Goal: Find specific page/section: Find specific page/section

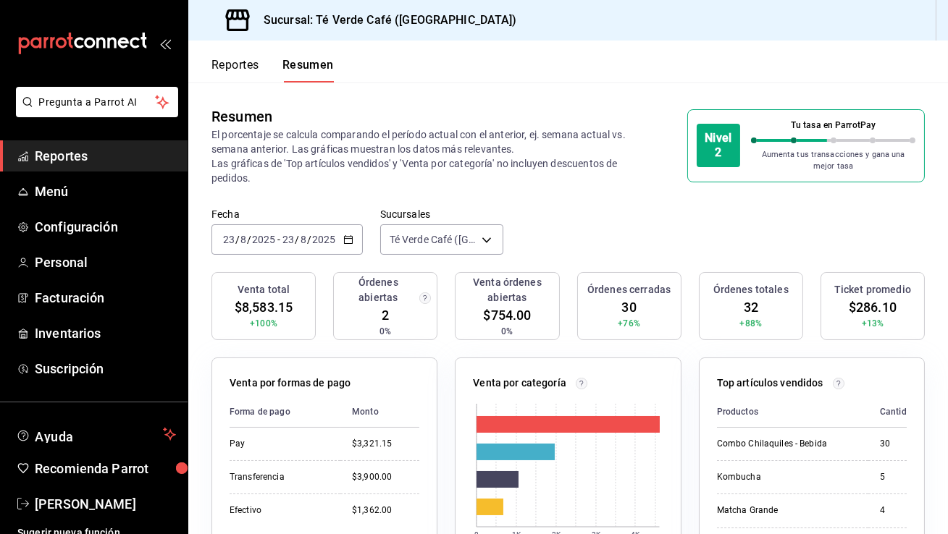
scroll to position [16985, 0]
click at [86, 337] on span "Inventarios" at bounding box center [105, 334] width 141 height 20
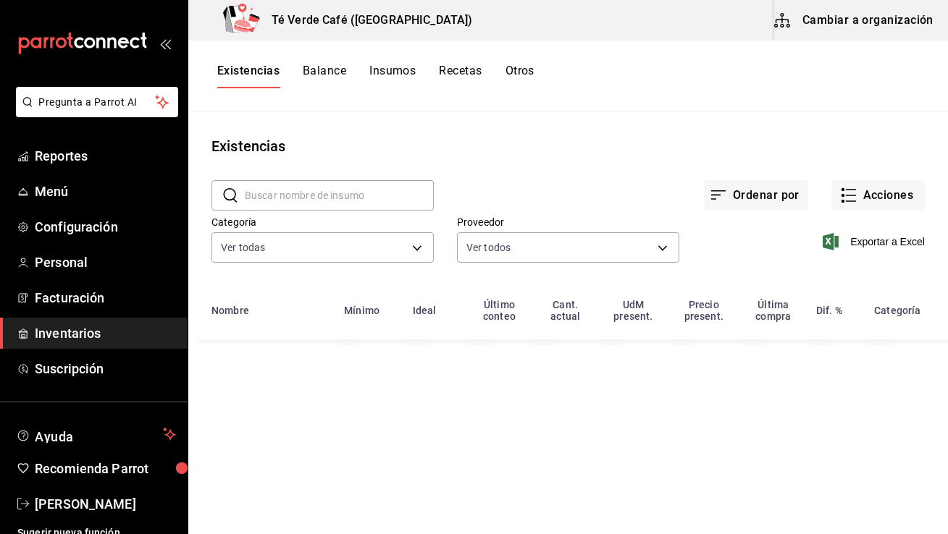
click at [327, 201] on input "text" at bounding box center [339, 195] width 189 height 29
click at [310, 190] on input "foca" at bounding box center [339, 195] width 189 height 29
click at [330, 193] on input "crois" at bounding box center [339, 195] width 189 height 29
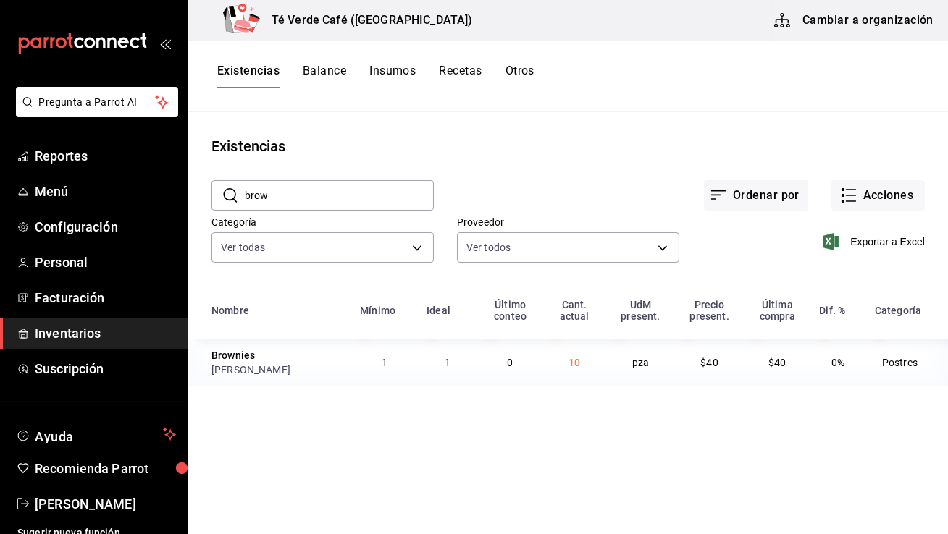
click at [285, 192] on input "brow" at bounding box center [339, 195] width 189 height 29
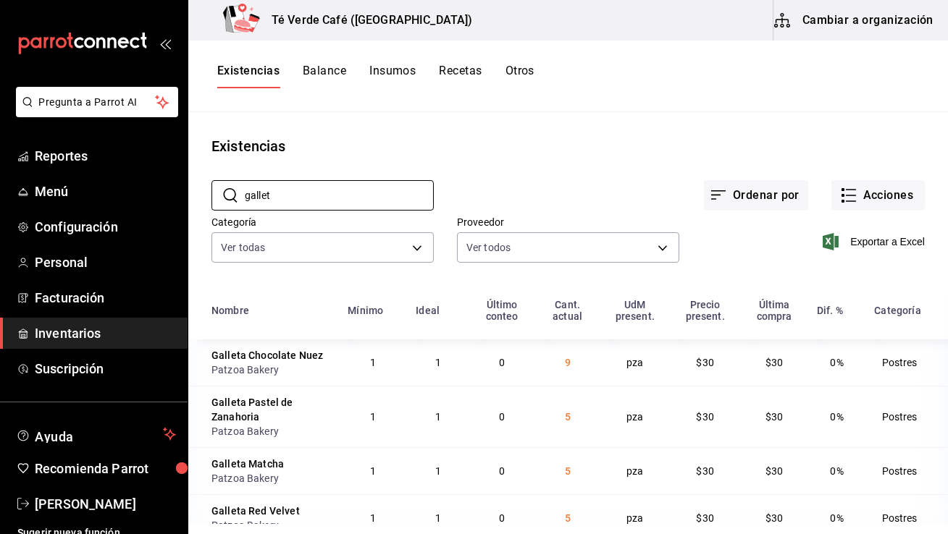
scroll to position [24, 0]
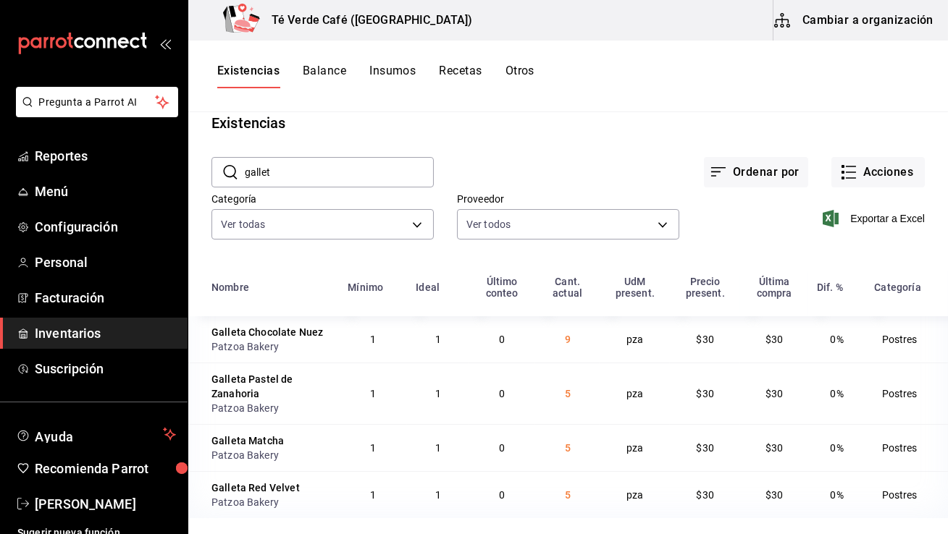
click at [303, 164] on input "gallet" at bounding box center [339, 172] width 189 height 29
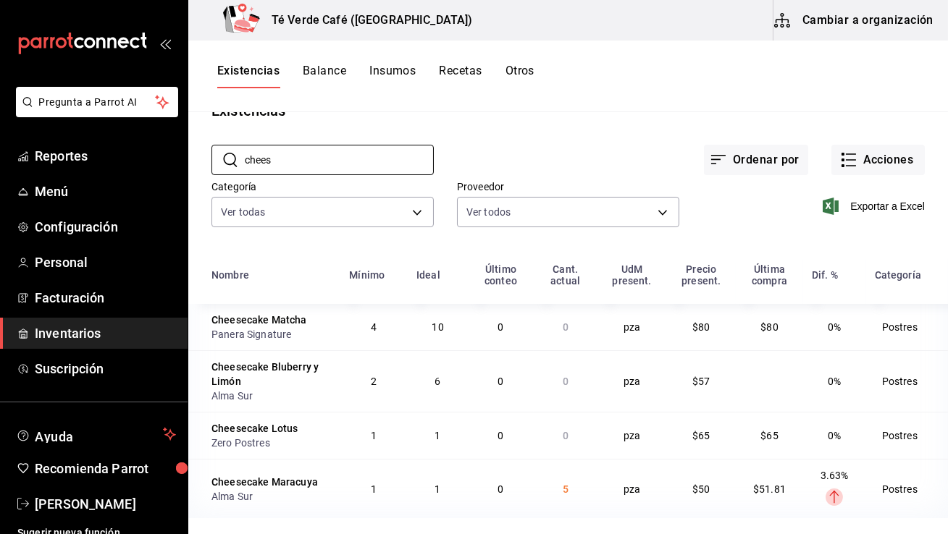
scroll to position [36, 0]
click at [317, 165] on input "chees" at bounding box center [339, 160] width 189 height 29
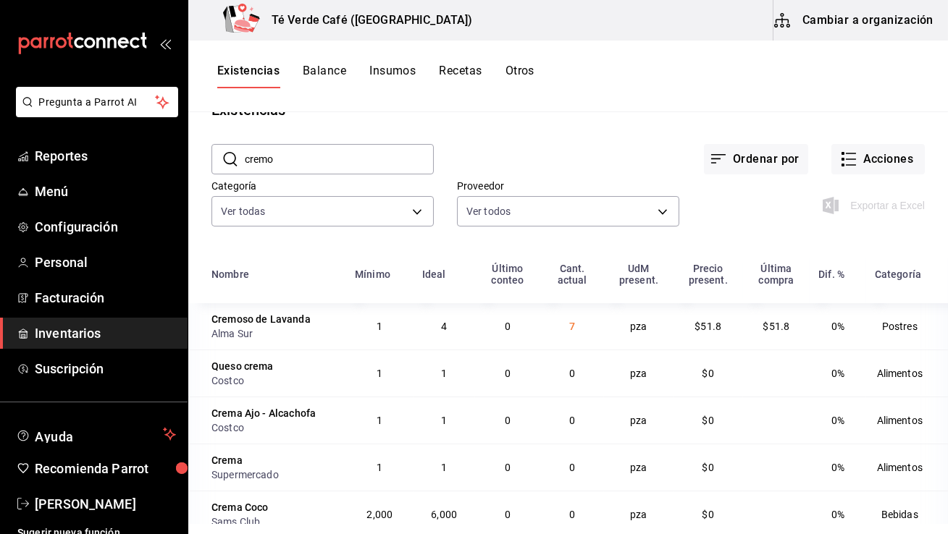
scroll to position [0, 0]
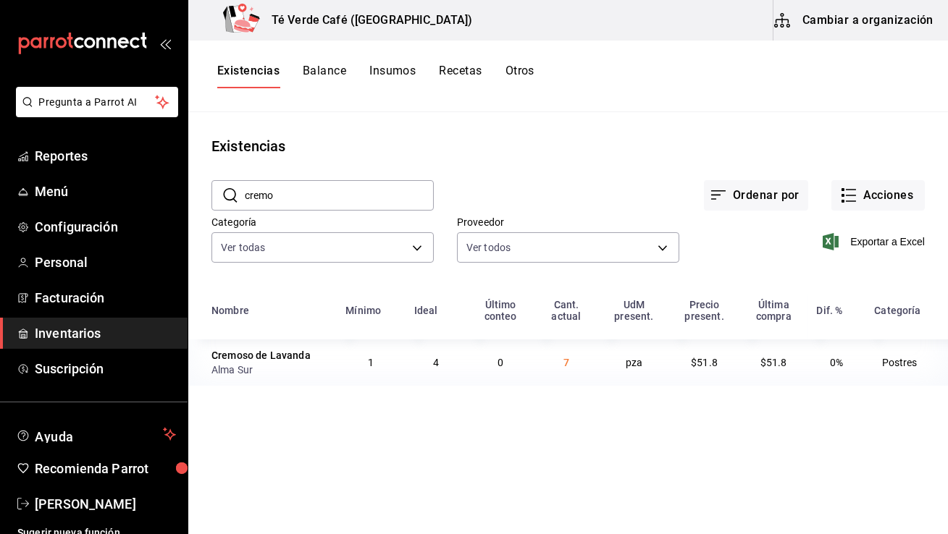
click at [278, 194] on input "cremo" at bounding box center [339, 195] width 189 height 29
click at [314, 201] on input "agua m" at bounding box center [339, 195] width 189 height 29
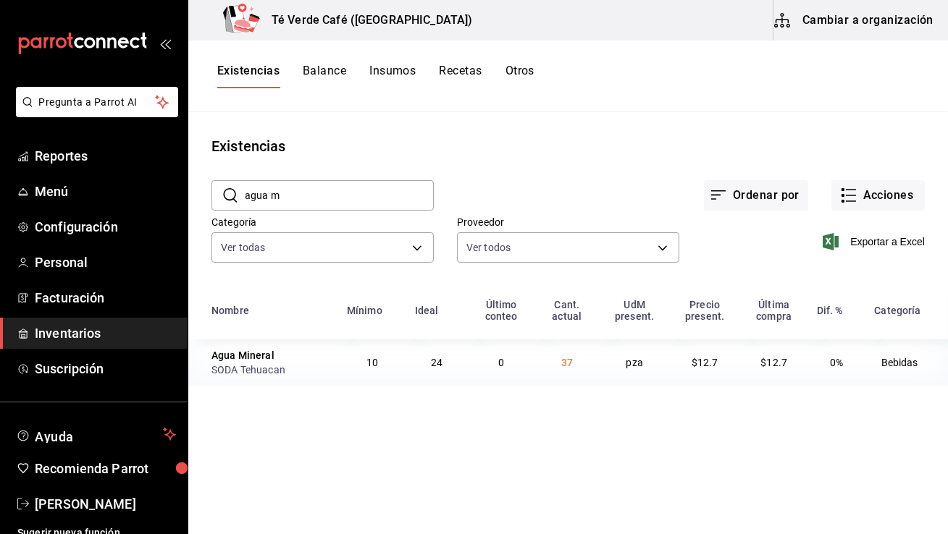
click at [314, 201] on input "agua m" at bounding box center [339, 195] width 189 height 29
click at [280, 197] on input "kombu" at bounding box center [339, 195] width 189 height 29
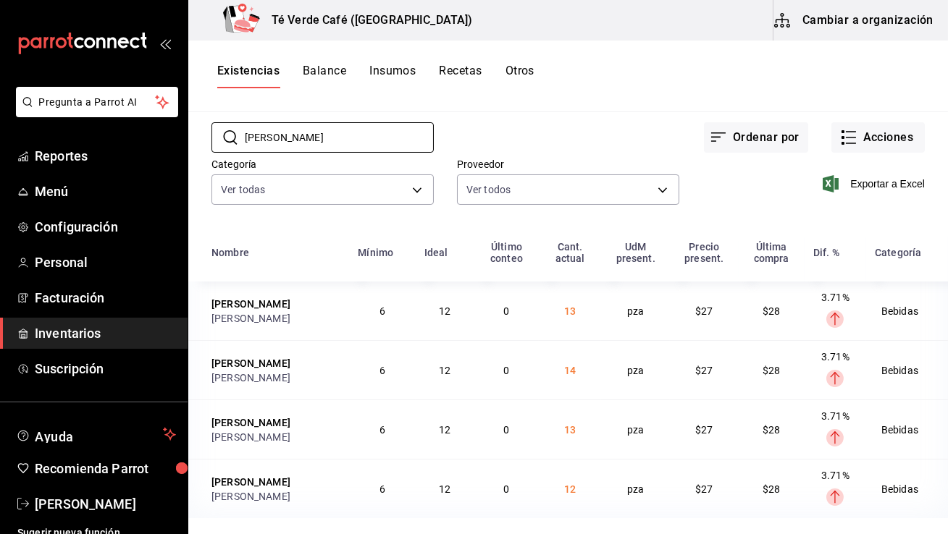
scroll to position [60, 0]
click at [316, 138] on input "[PERSON_NAME]" at bounding box center [339, 137] width 189 height 29
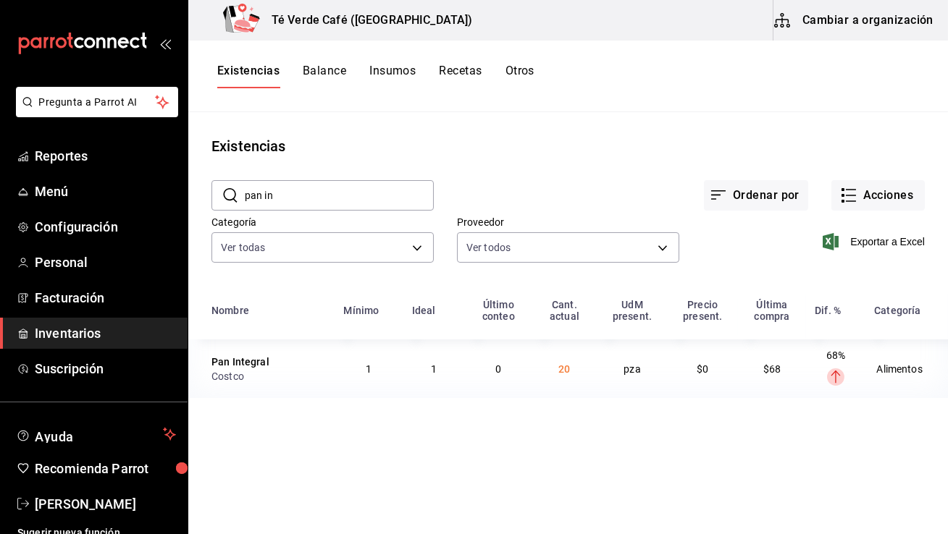
scroll to position [0, 0]
click at [309, 195] on input "pan in" at bounding box center [339, 195] width 189 height 29
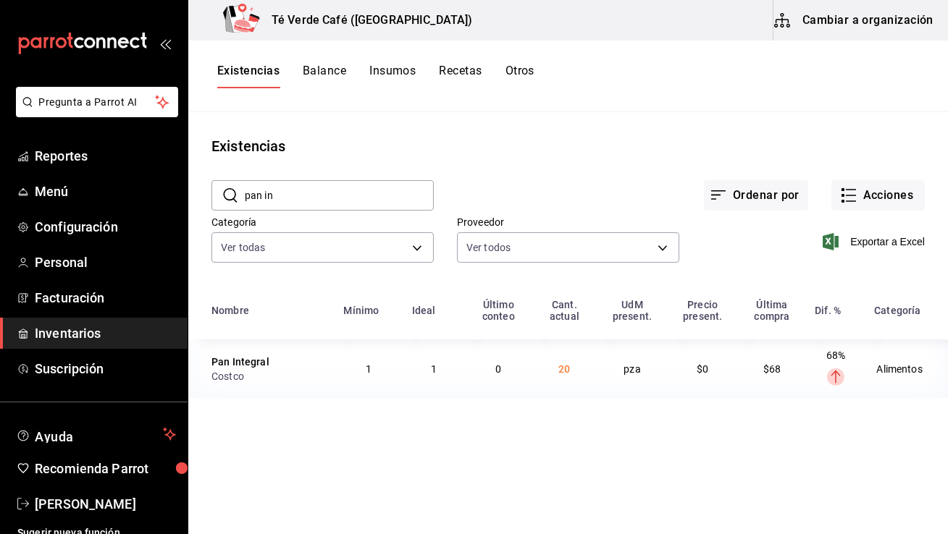
click at [309, 195] on input "pan in" at bounding box center [339, 195] width 189 height 29
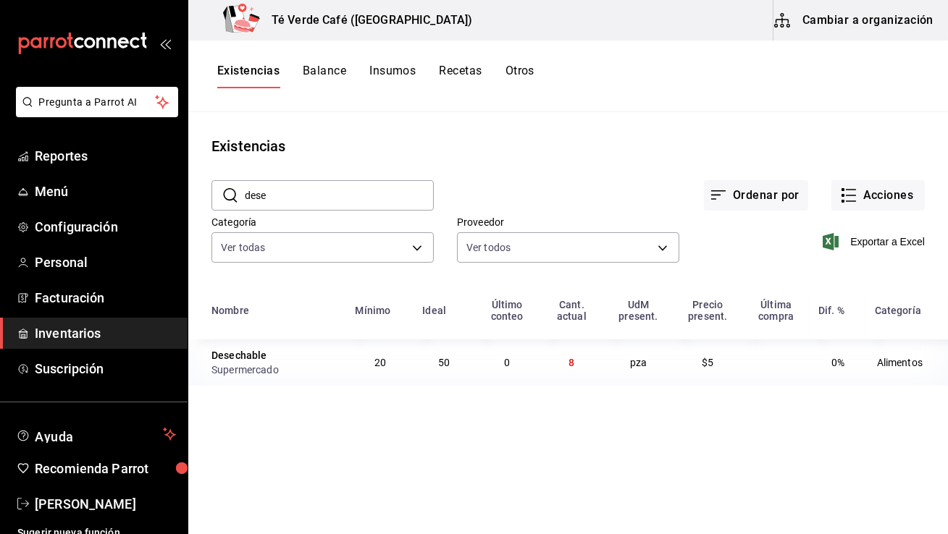
click at [282, 197] on input "dese" at bounding box center [339, 195] width 189 height 29
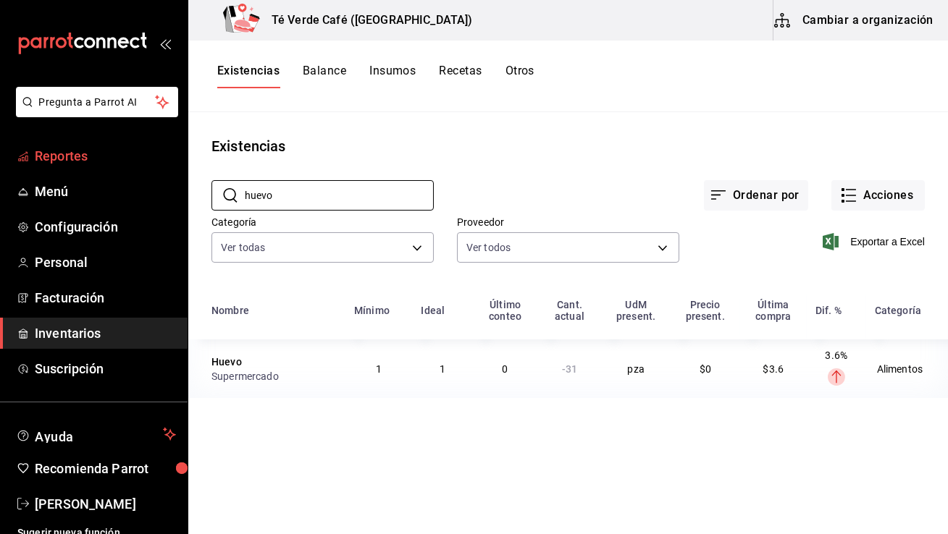
type input "huevo"
click at [90, 161] on span "Reportes" at bounding box center [105, 156] width 141 height 20
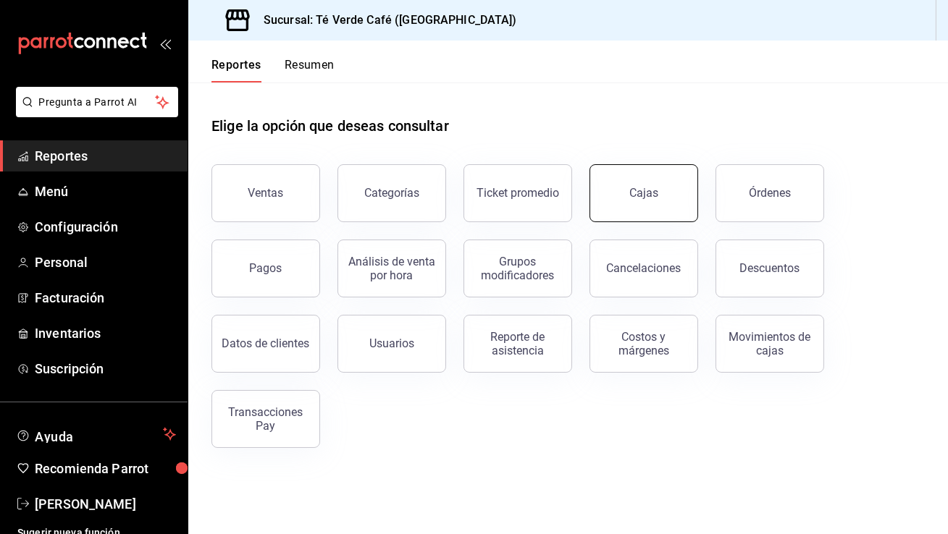
click at [649, 201] on button "Cajas" at bounding box center [644, 193] width 109 height 58
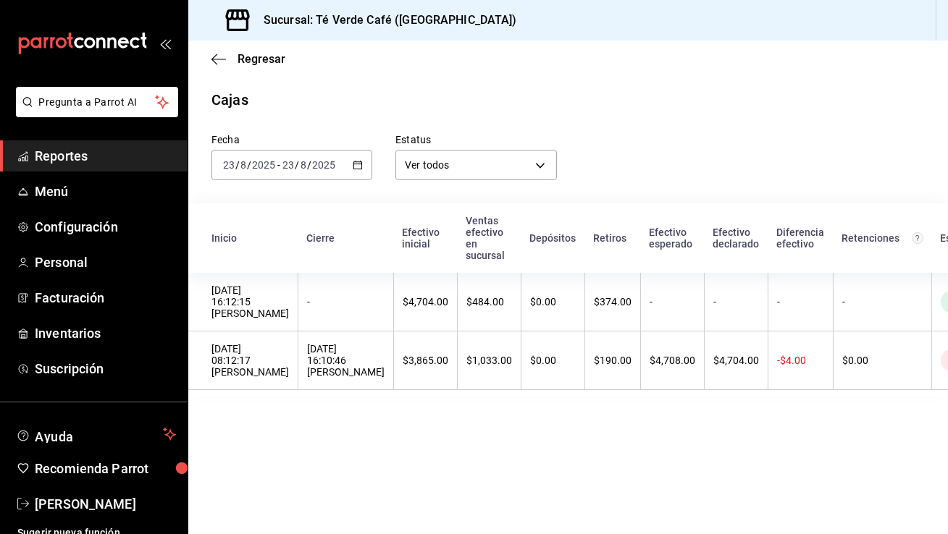
click at [75, 158] on span "Reportes" at bounding box center [105, 156] width 141 height 20
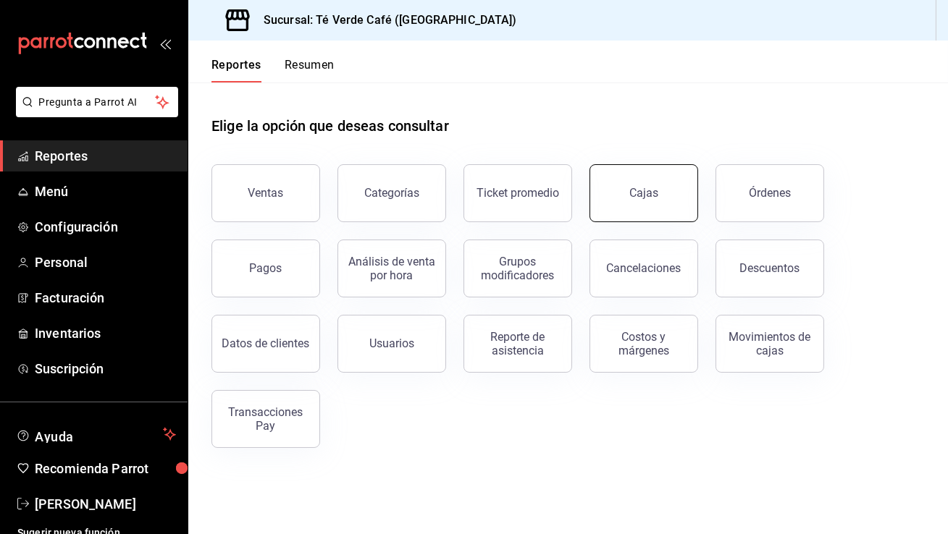
click at [647, 212] on button "Cajas" at bounding box center [644, 193] width 109 height 58
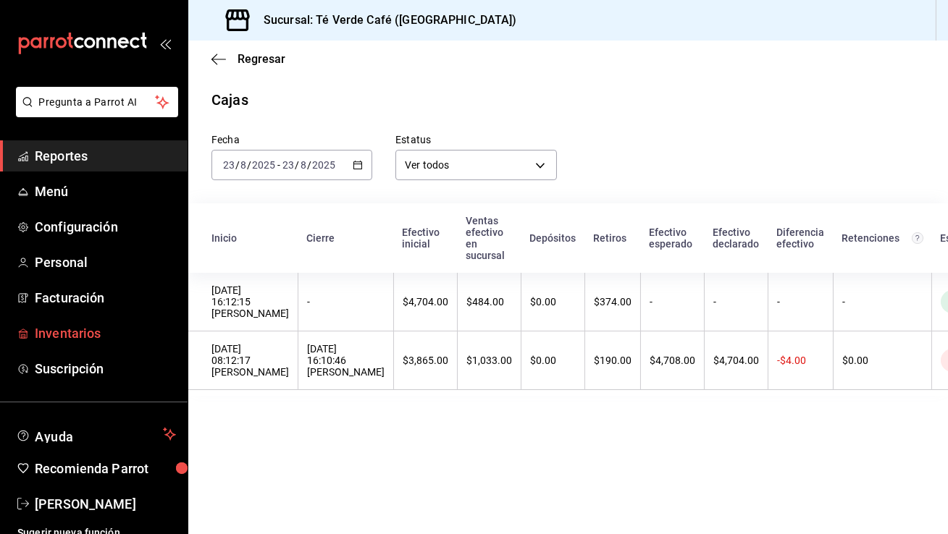
click at [96, 334] on span "Inventarios" at bounding box center [105, 334] width 141 height 20
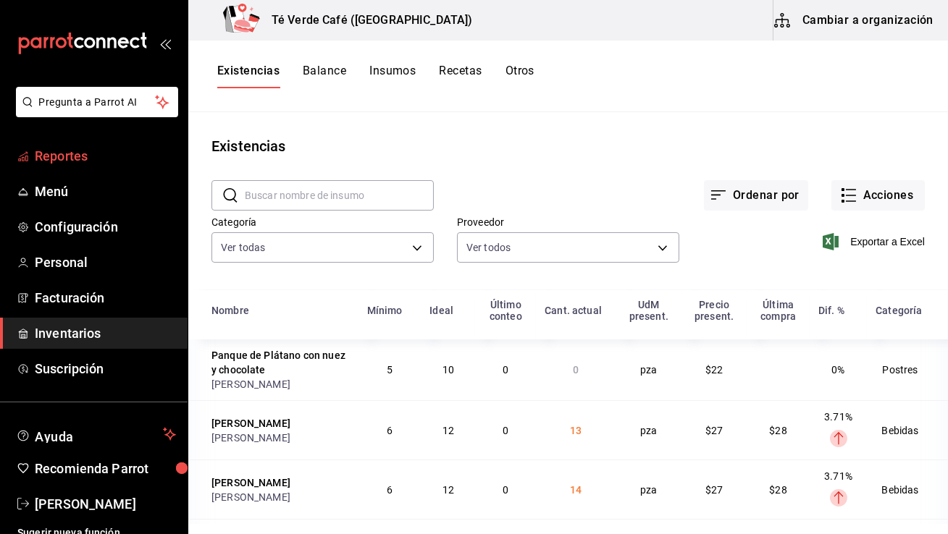
click at [70, 154] on span "Reportes" at bounding box center [105, 156] width 141 height 20
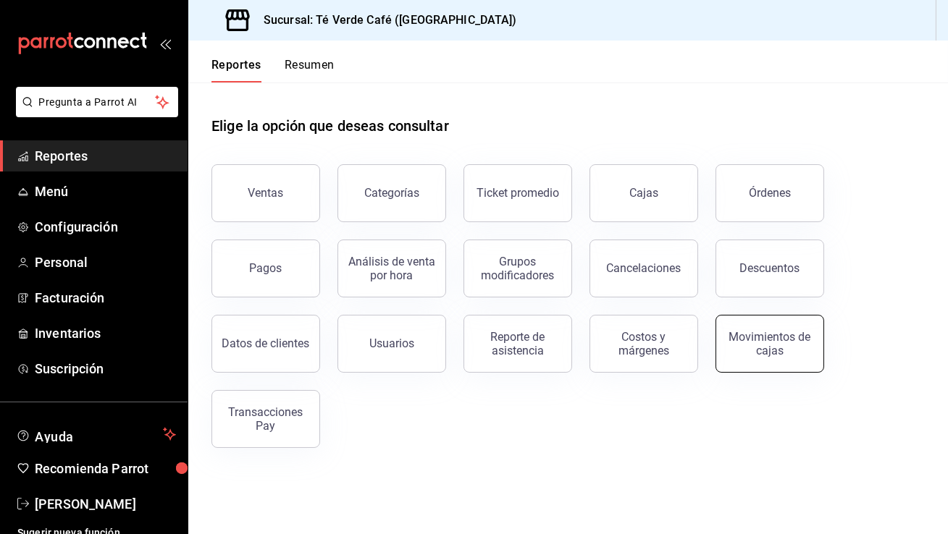
click at [751, 332] on div "Movimientos de cajas" at bounding box center [770, 344] width 90 height 28
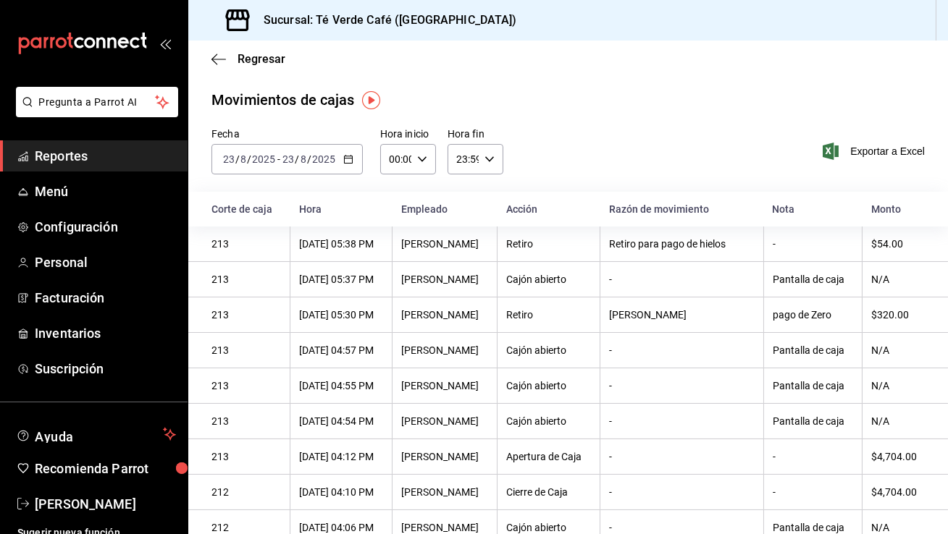
click at [80, 160] on span "Reportes" at bounding box center [105, 156] width 141 height 20
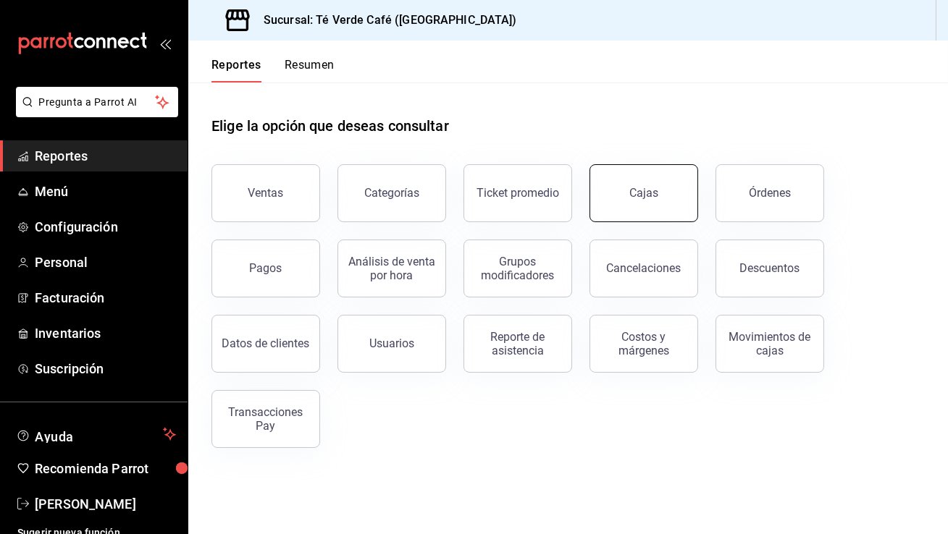
click at [622, 202] on button "Cajas" at bounding box center [644, 193] width 109 height 58
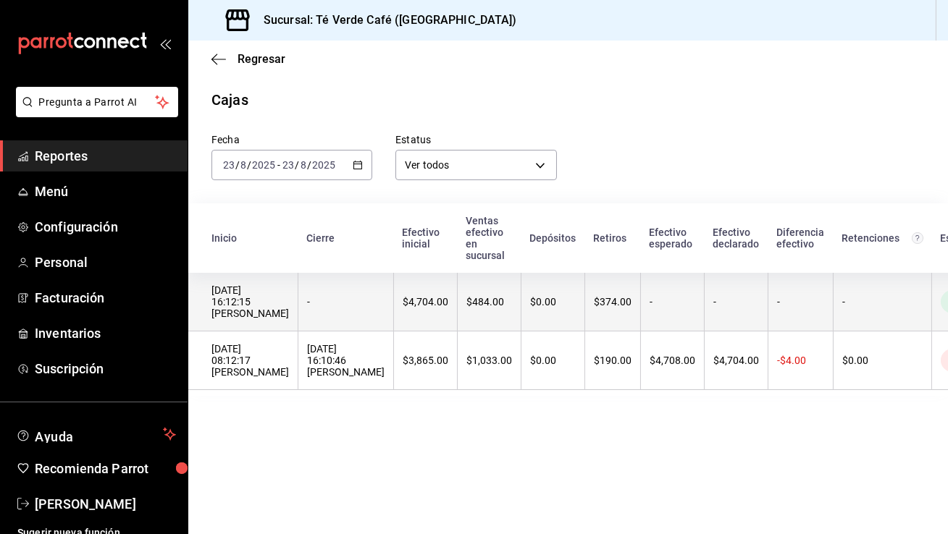
scroll to position [0, 20]
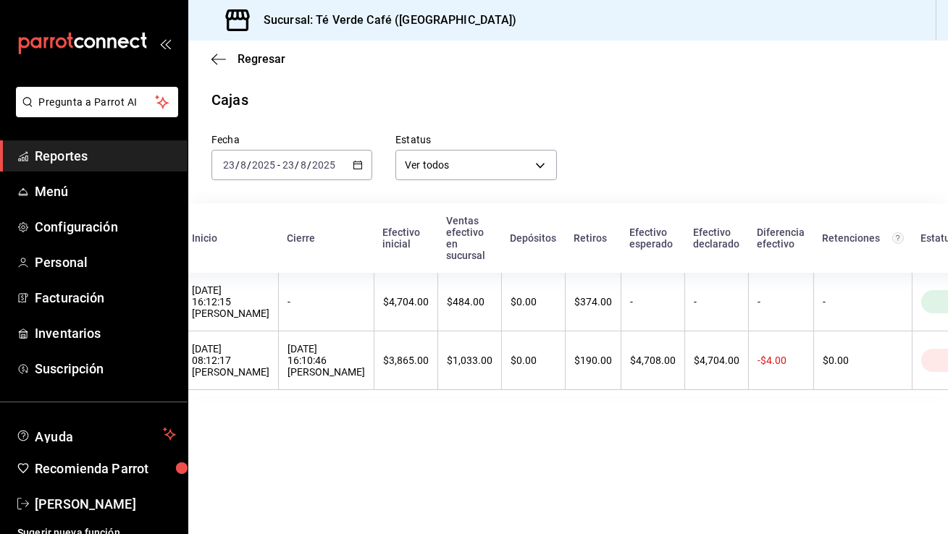
click at [70, 157] on span "Reportes" at bounding box center [105, 156] width 141 height 20
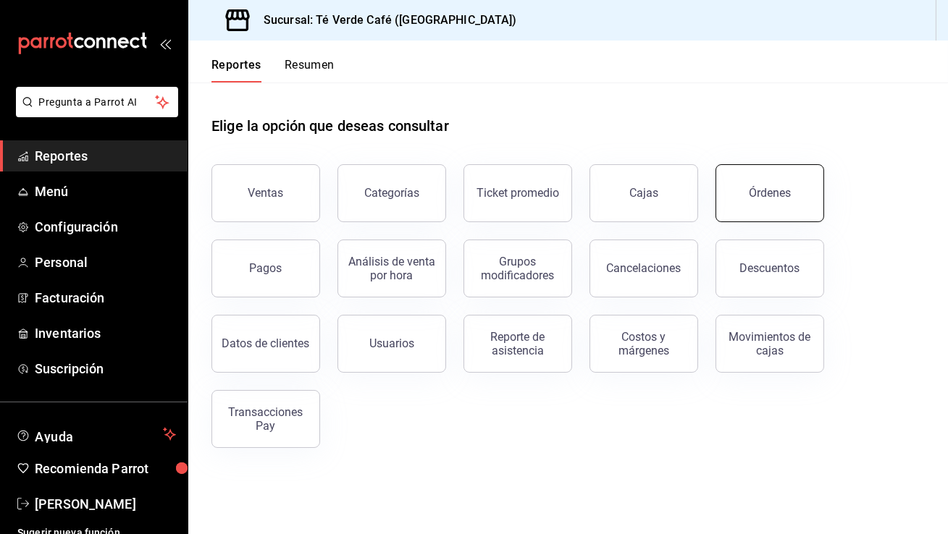
click at [748, 199] on button "Órdenes" at bounding box center [770, 193] width 109 height 58
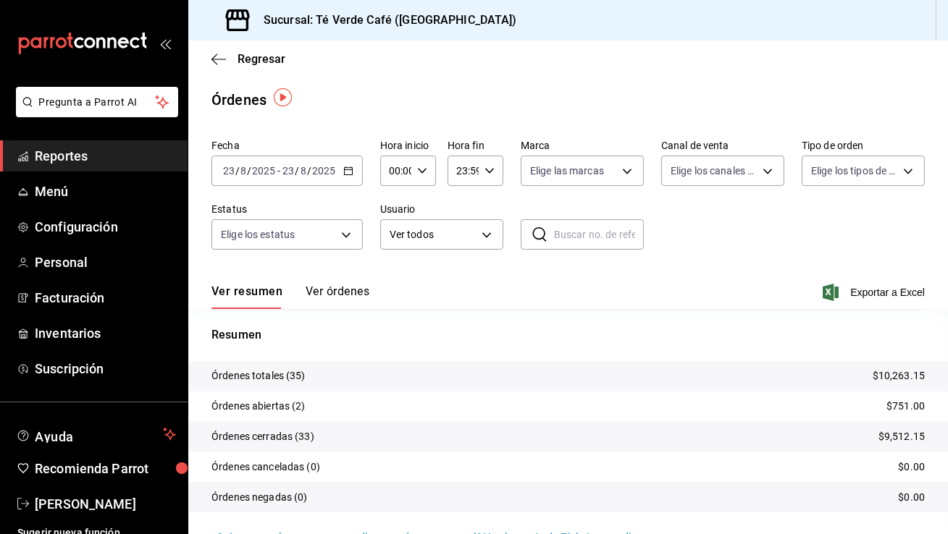
scroll to position [11, 0]
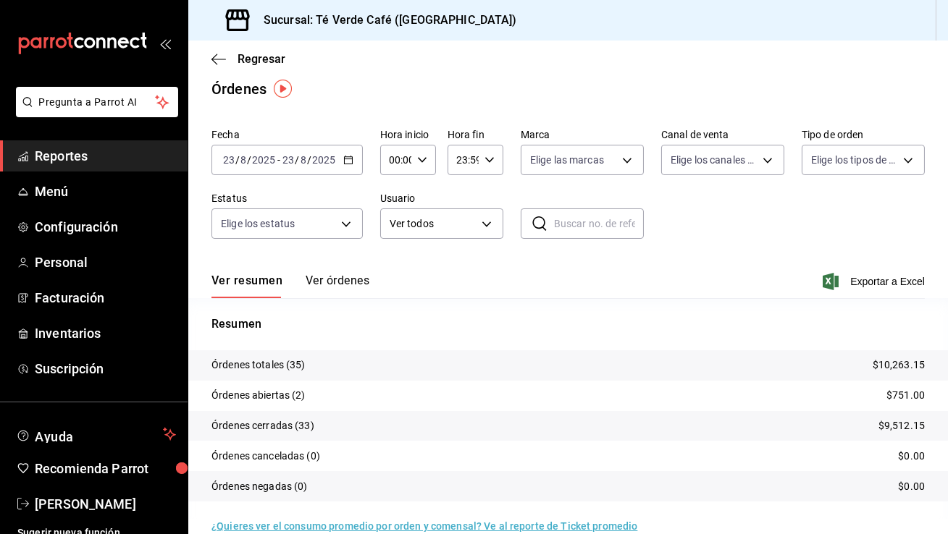
click at [48, 149] on span "Reportes" at bounding box center [105, 156] width 141 height 20
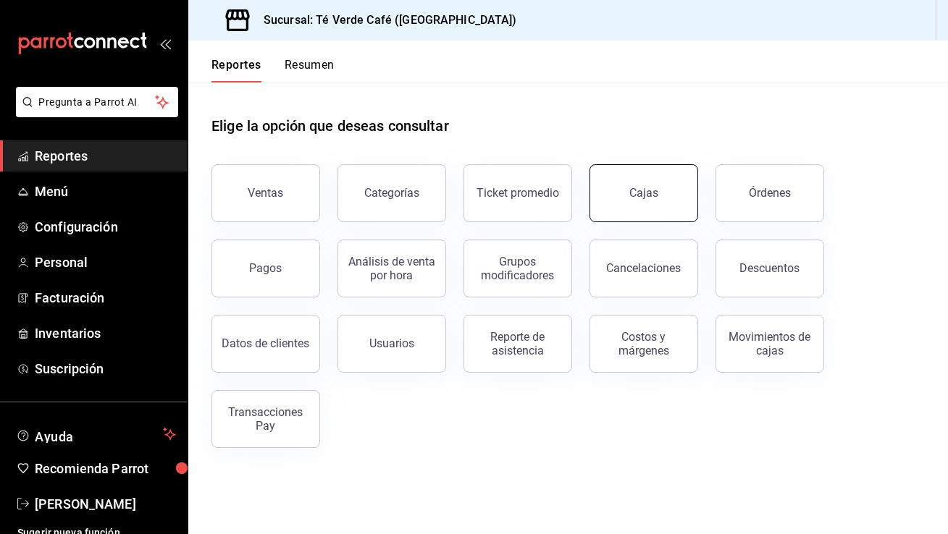
click at [645, 207] on button "Cajas" at bounding box center [644, 193] width 109 height 58
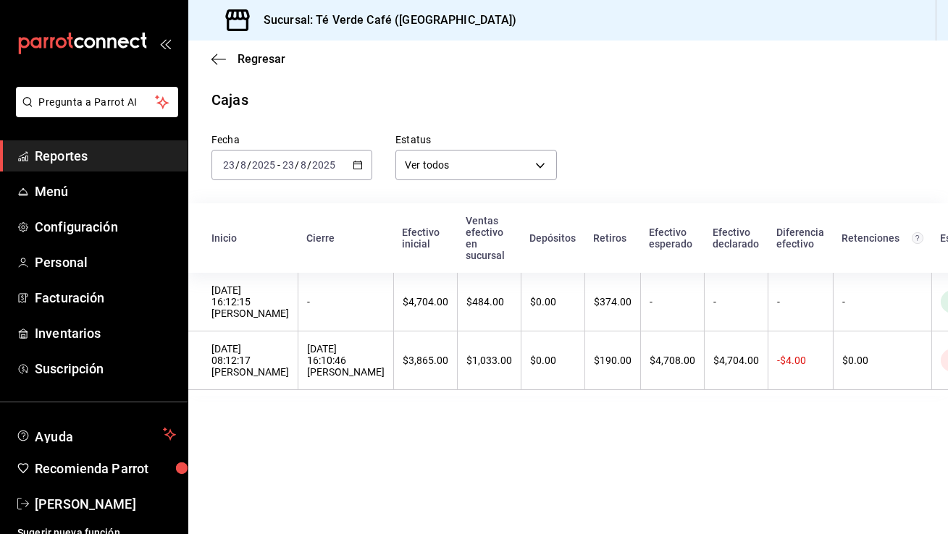
click at [75, 164] on span "Reportes" at bounding box center [105, 156] width 141 height 20
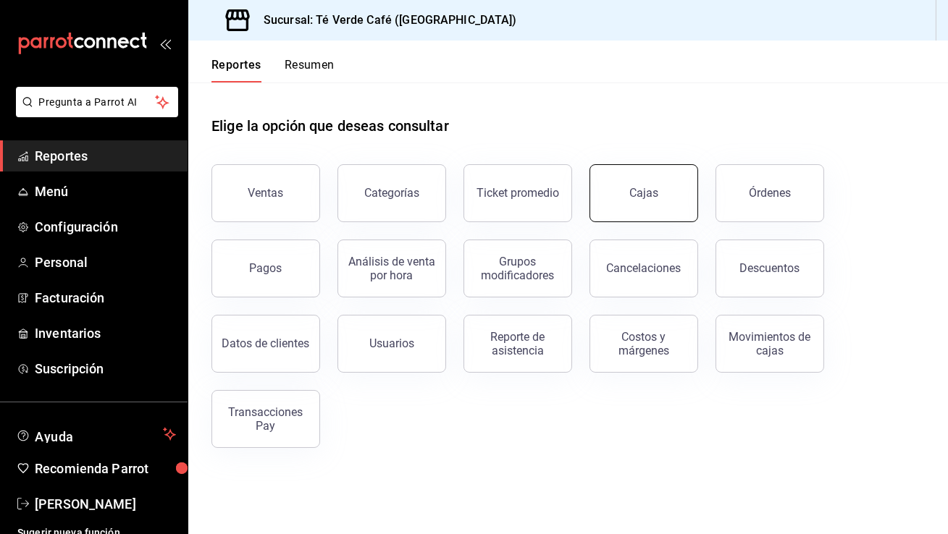
click at [647, 207] on button "Cajas" at bounding box center [644, 193] width 109 height 58
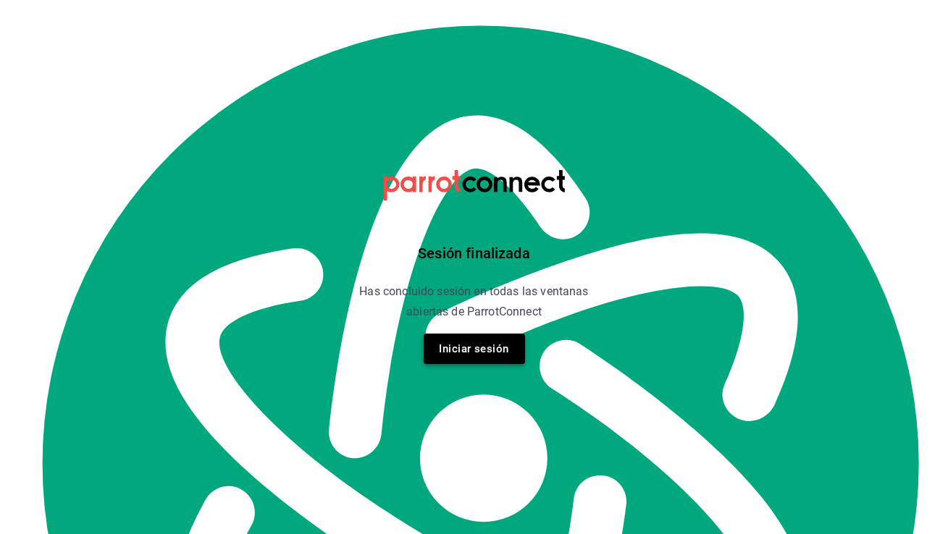
click at [498, 359] on button "Iniciar sesión" at bounding box center [474, 349] width 101 height 30
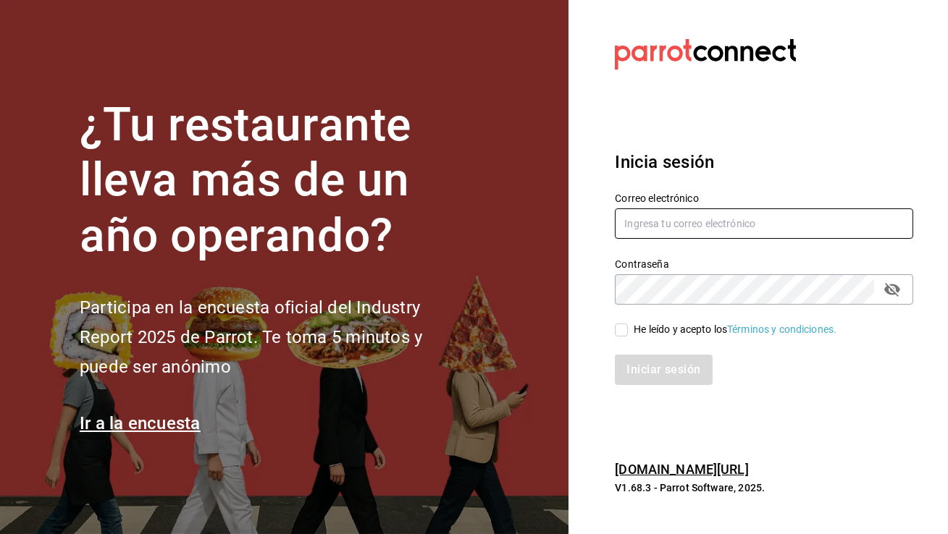
type input "[EMAIL_ADDRESS][DOMAIN_NAME]"
click at [621, 332] on input "He leído y acepto los Términos y condiciones." at bounding box center [621, 330] width 13 height 13
checkbox input "true"
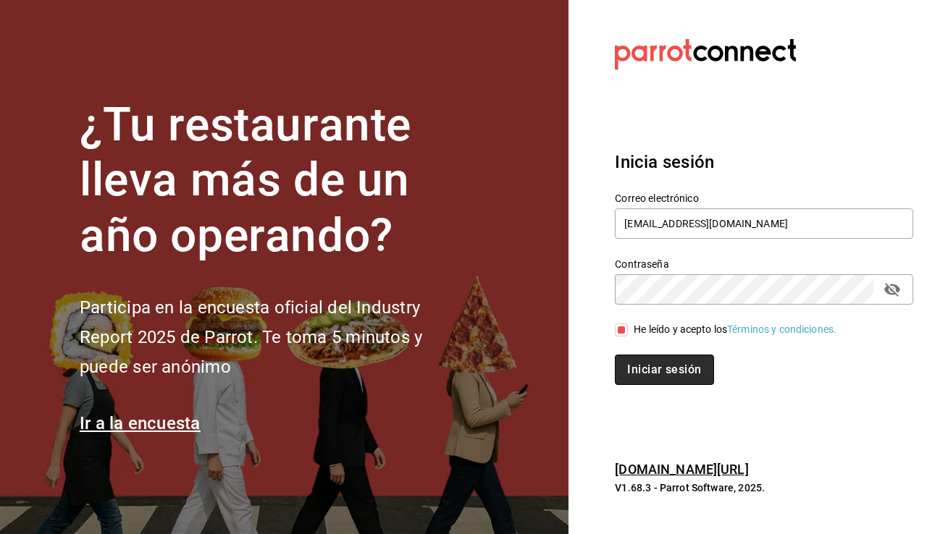
click at [660, 373] on button "Iniciar sesión" at bounding box center [664, 370] width 98 height 30
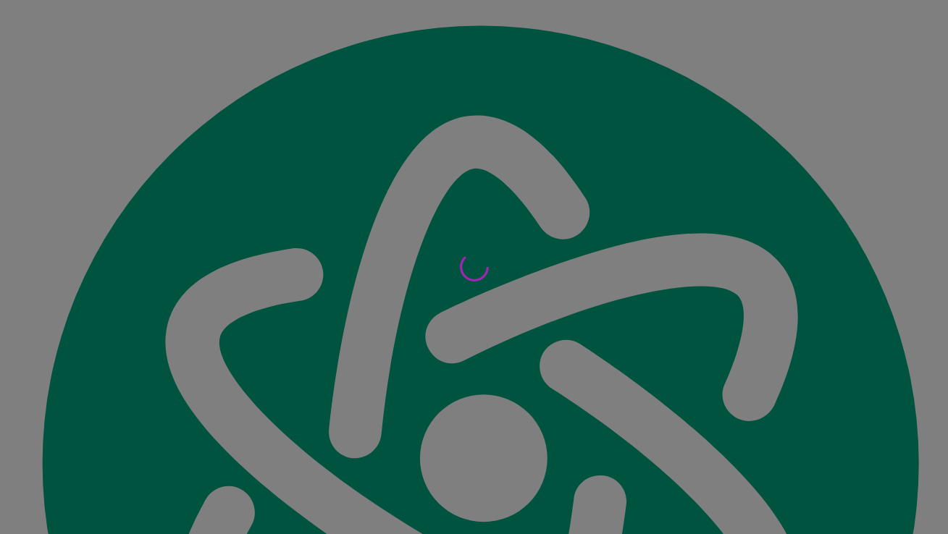
scroll to position [16985, 0]
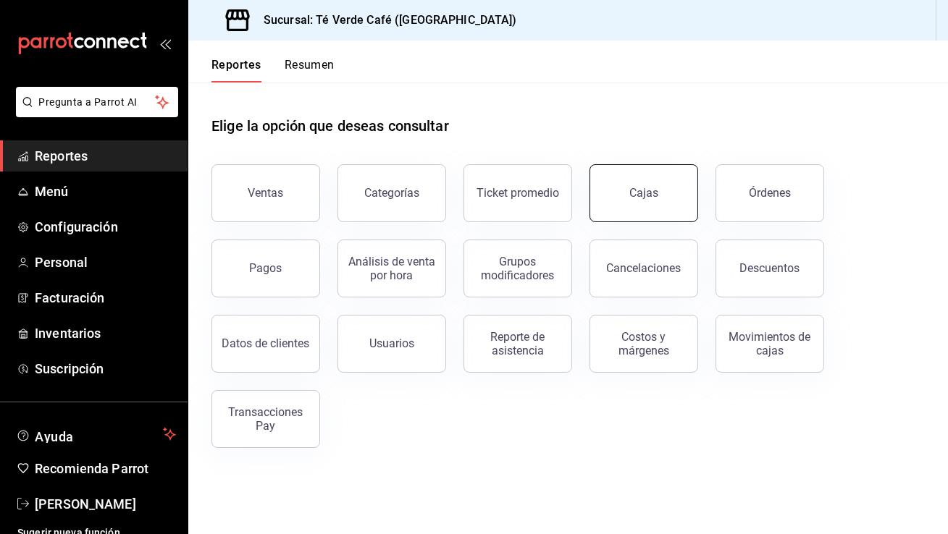
click at [658, 201] on button "Cajas" at bounding box center [644, 193] width 109 height 58
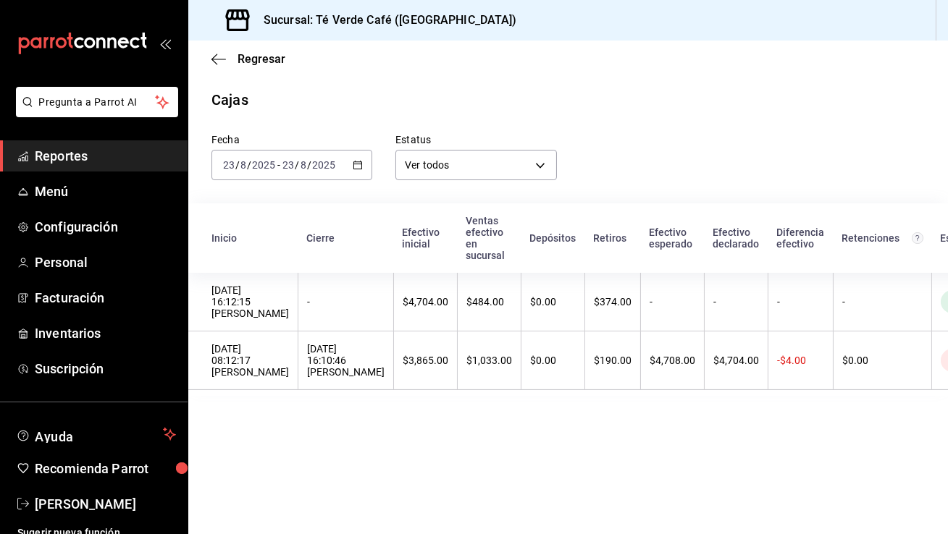
click at [68, 163] on span "Reportes" at bounding box center [105, 156] width 141 height 20
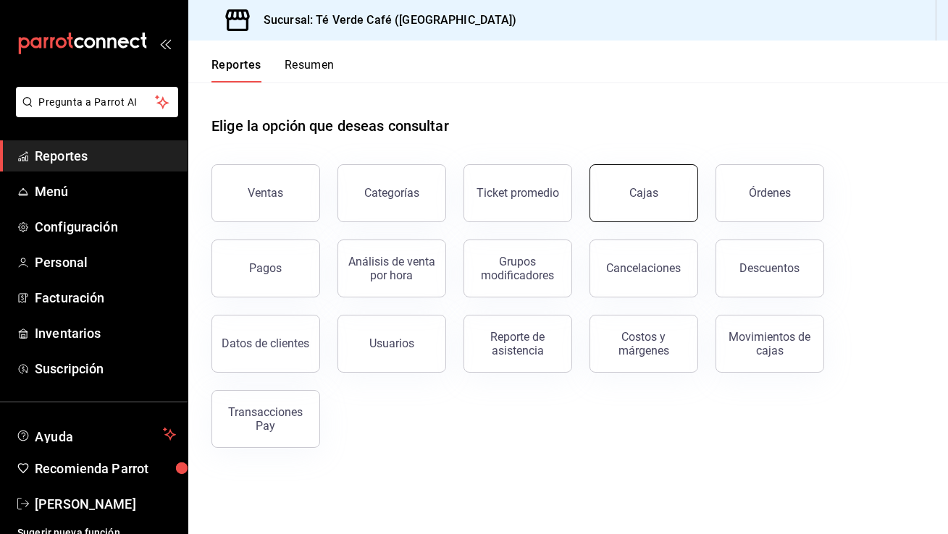
click at [628, 194] on button "Cajas" at bounding box center [644, 193] width 109 height 58
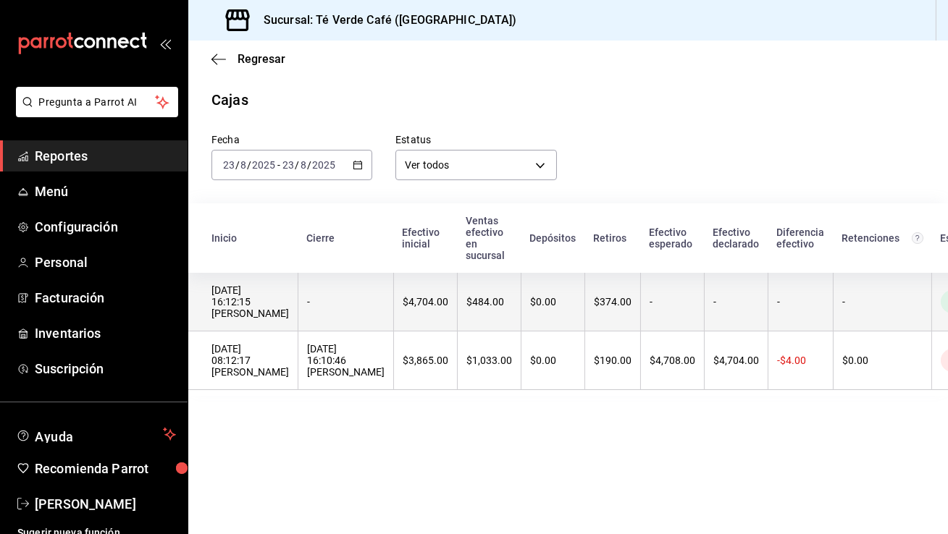
scroll to position [0, 64]
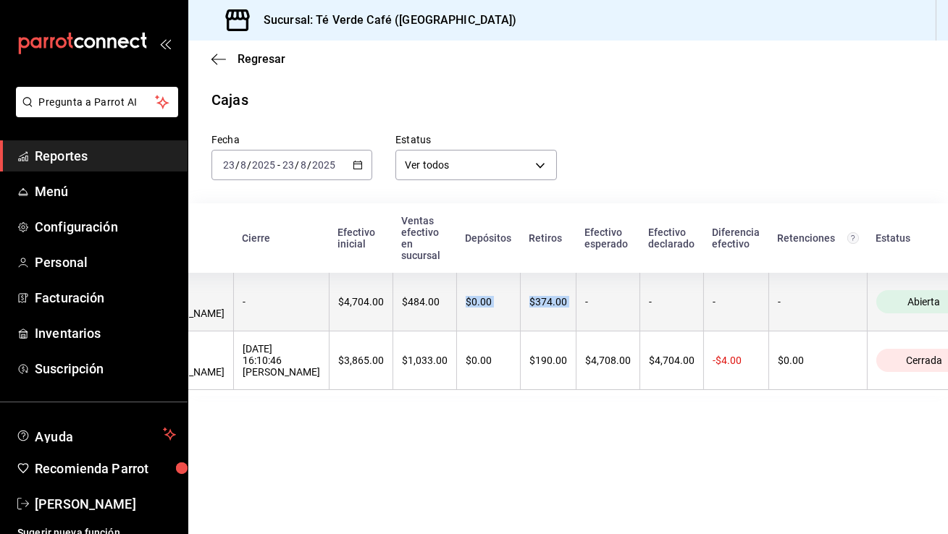
drag, startPoint x: 695, startPoint y: 293, endPoint x: 564, endPoint y: 293, distance: 131.1
type textarea "$0.00 $374.00"
click at [564, 293] on tr "23/08/2025 16:12:15 Eduardo Solano Zacarias - $4,704.00 $484.00 $0.00 $374.00 -…" at bounding box center [559, 302] width 871 height 59
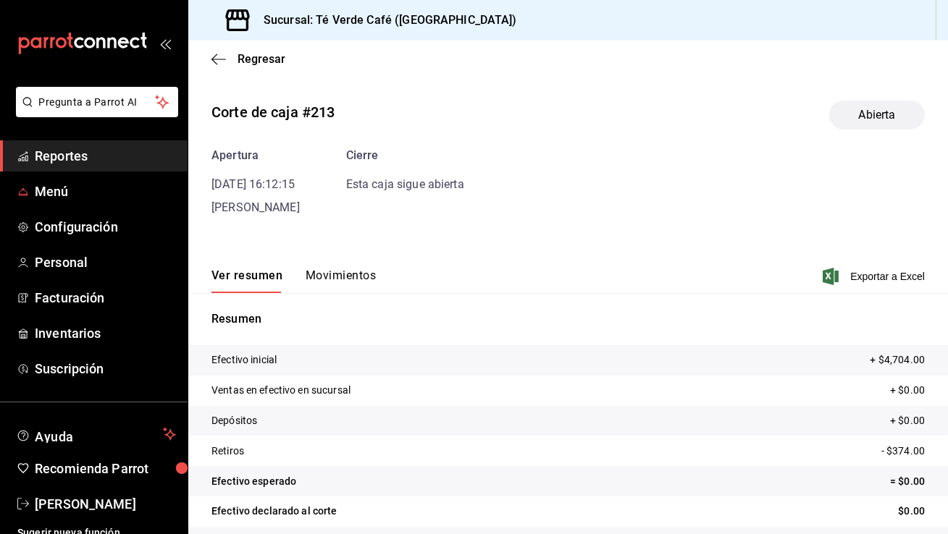
click at [75, 164] on span "Reportes" at bounding box center [105, 156] width 141 height 20
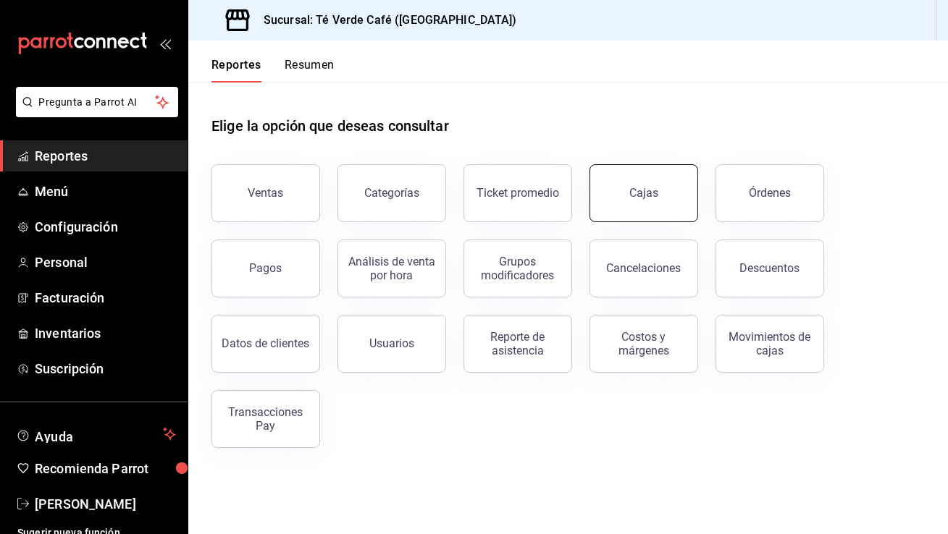
click at [632, 198] on div "Cajas" at bounding box center [643, 193] width 29 height 14
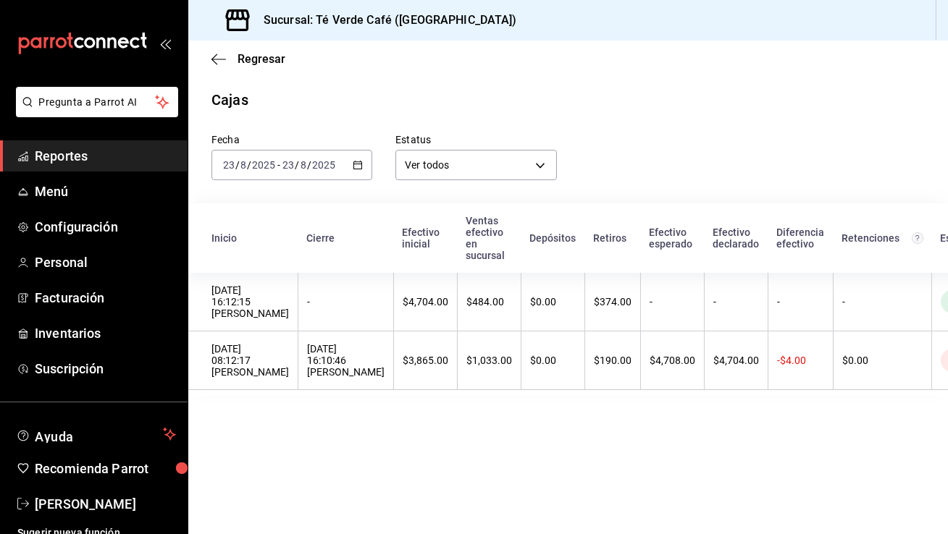
click at [83, 163] on span "Reportes" at bounding box center [105, 156] width 141 height 20
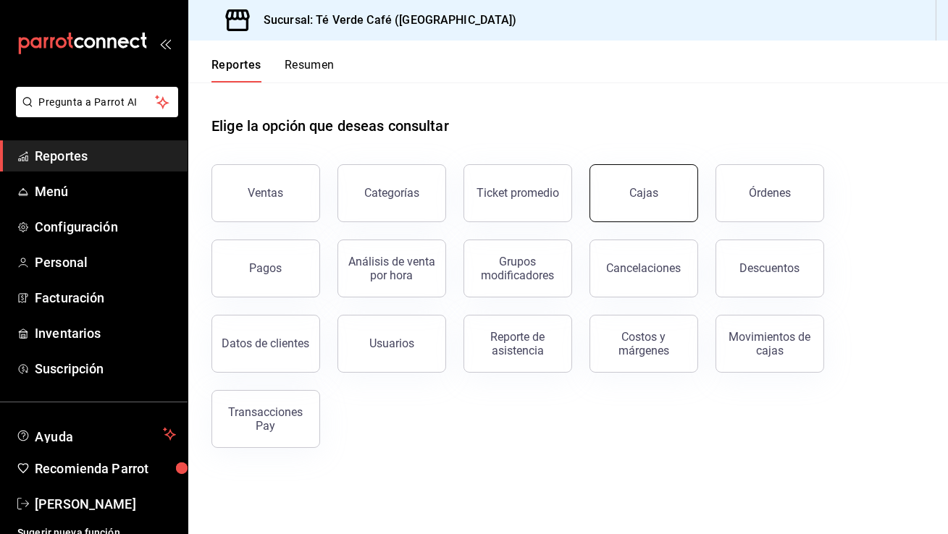
click at [673, 192] on button "Cajas" at bounding box center [644, 193] width 109 height 58
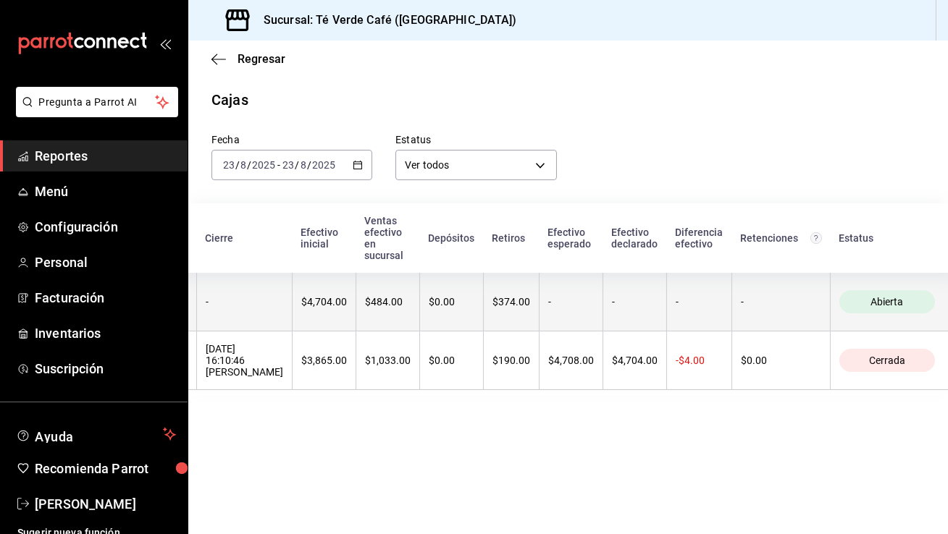
scroll to position [0, 171]
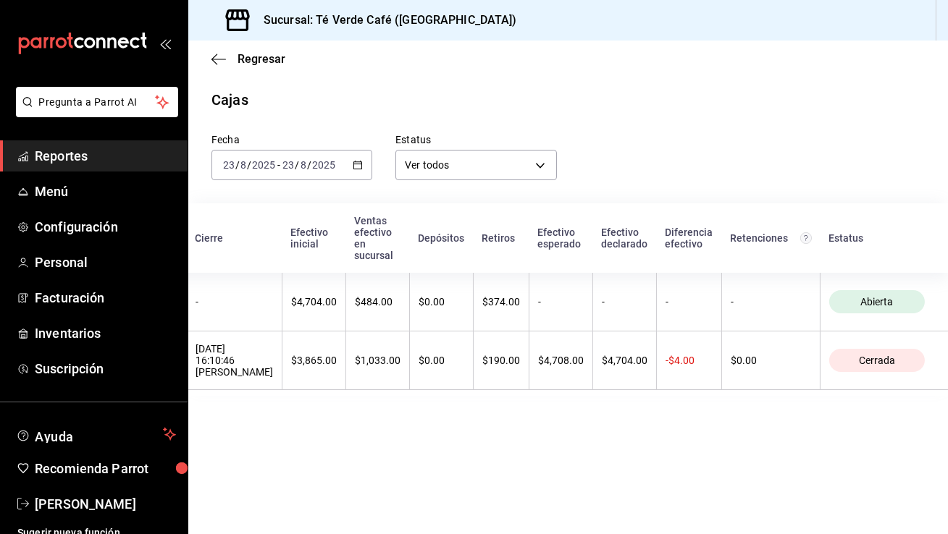
click at [91, 153] on span "Reportes" at bounding box center [105, 156] width 141 height 20
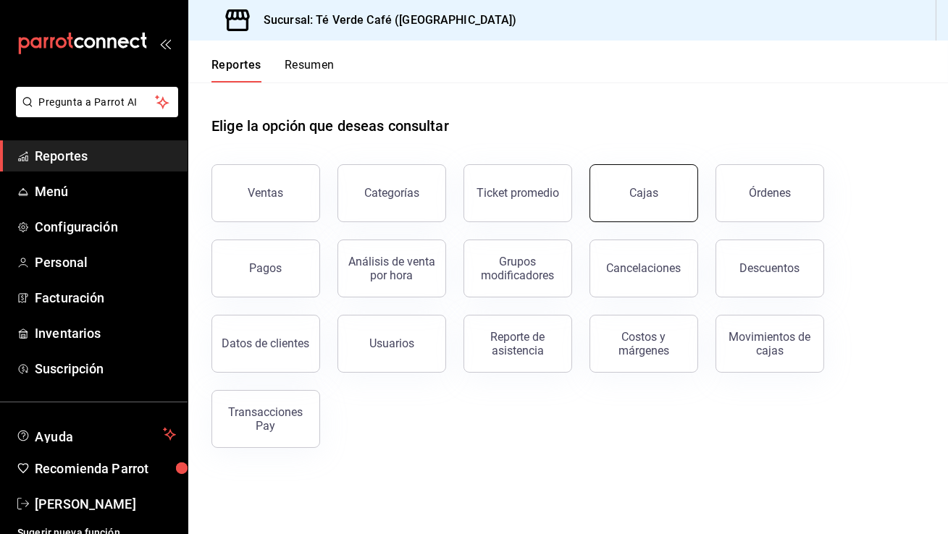
click at [645, 187] on div "Cajas" at bounding box center [643, 193] width 29 height 14
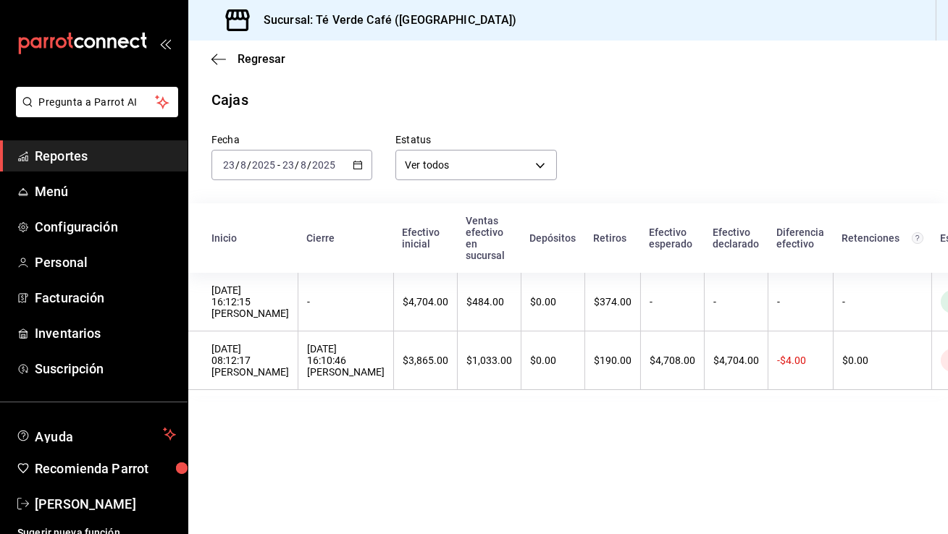
click at [52, 159] on span "Reportes" at bounding box center [105, 156] width 141 height 20
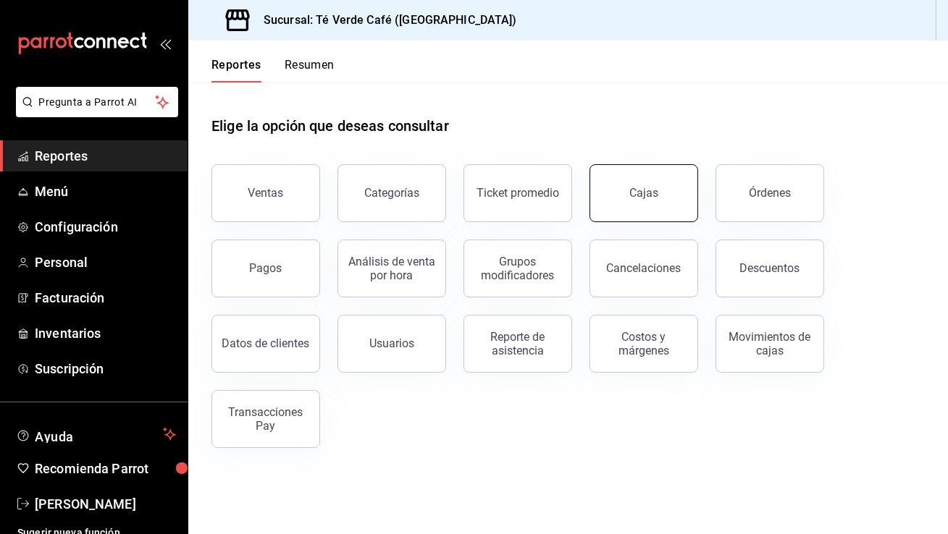
click at [641, 185] on button "Cajas" at bounding box center [644, 193] width 109 height 58
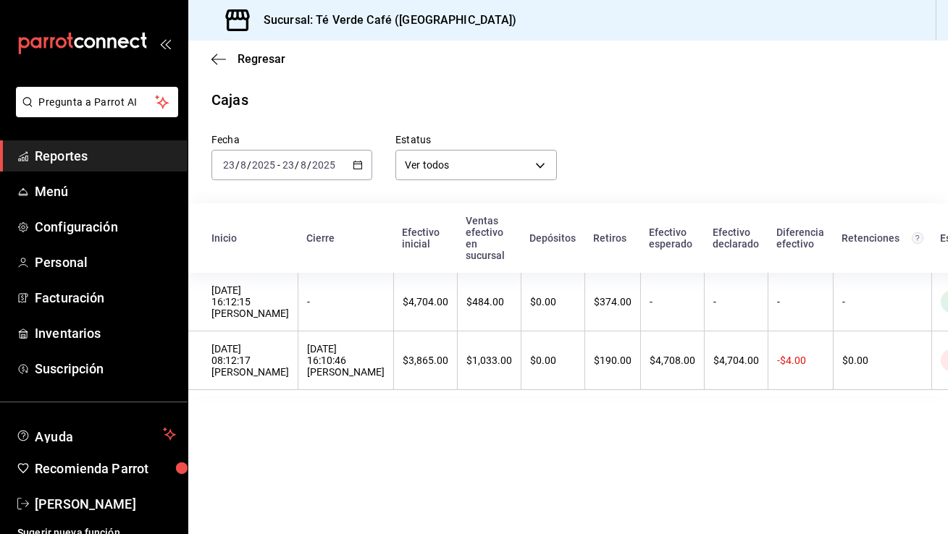
click at [71, 156] on span "Reportes" at bounding box center [105, 156] width 141 height 20
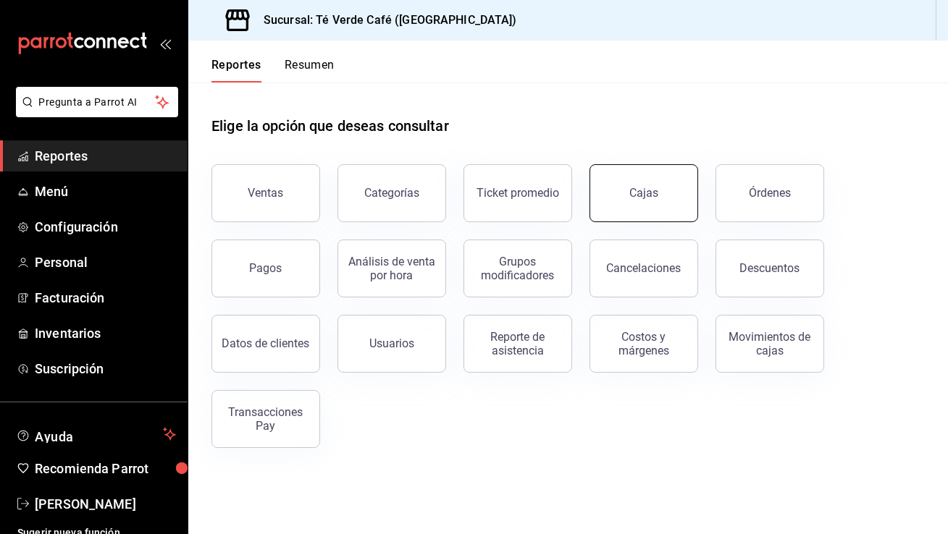
click at [644, 188] on div "Cajas" at bounding box center [643, 193] width 29 height 14
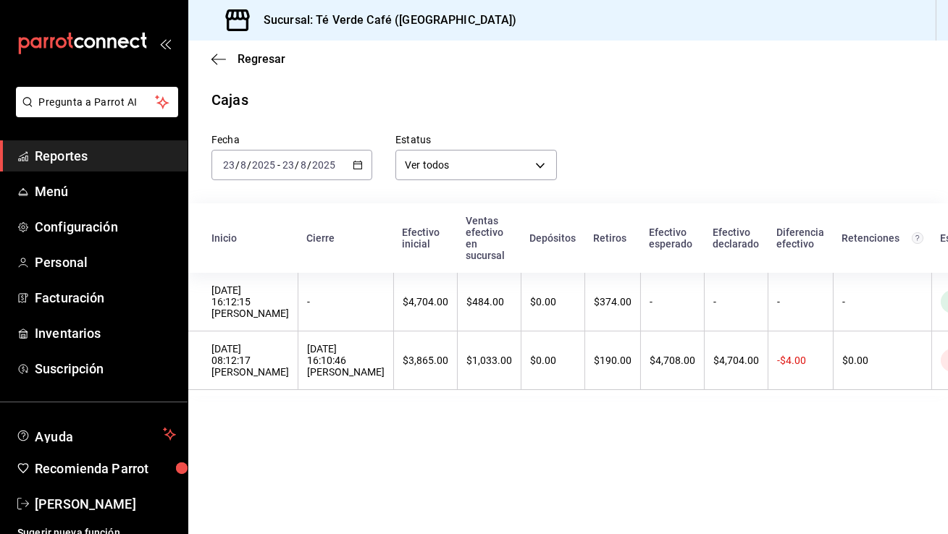
click at [70, 158] on span "Reportes" at bounding box center [105, 156] width 141 height 20
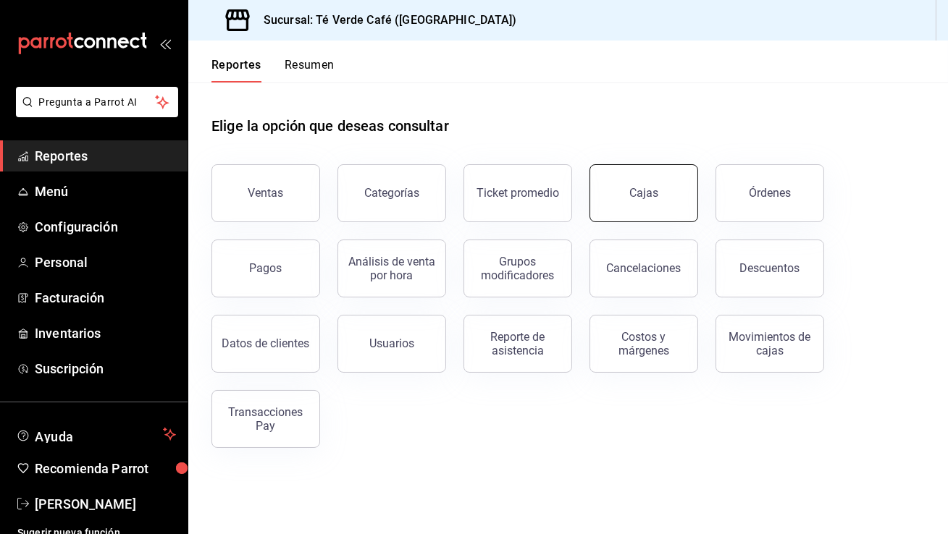
click at [648, 210] on button "Cajas" at bounding box center [644, 193] width 109 height 58
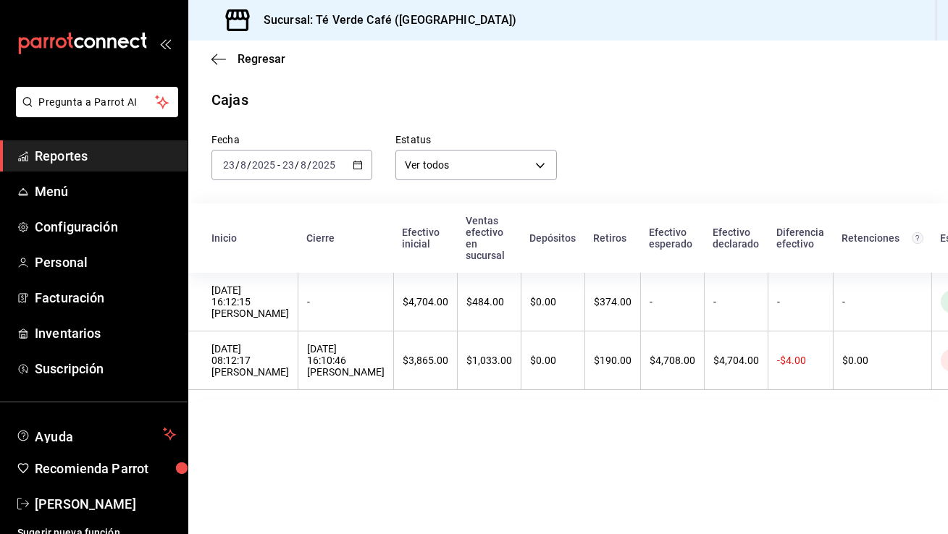
click at [82, 151] on span "Reportes" at bounding box center [105, 156] width 141 height 20
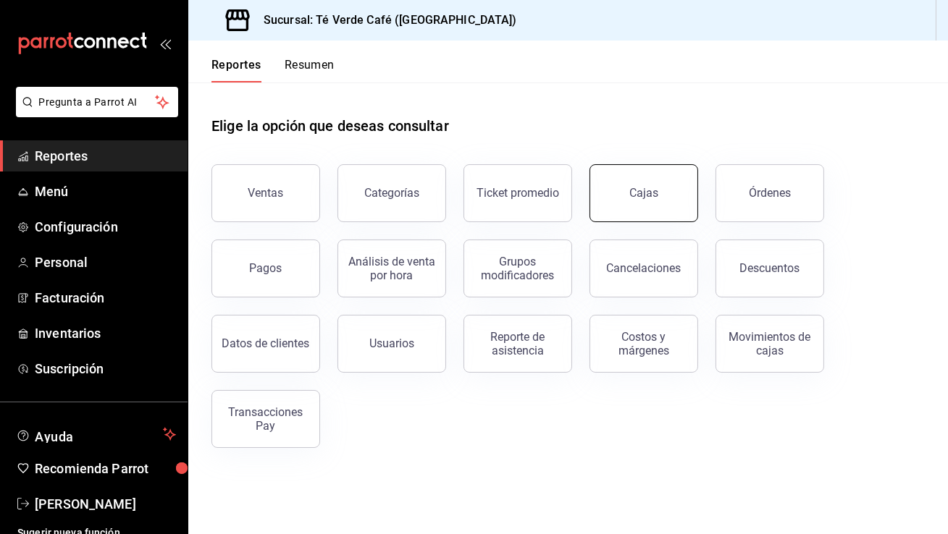
click at [638, 209] on button "Cajas" at bounding box center [644, 193] width 109 height 58
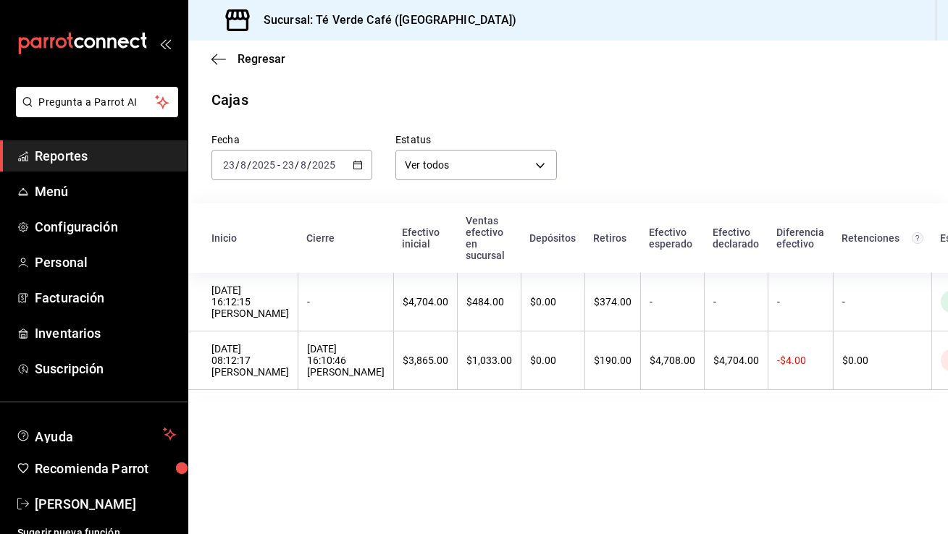
click at [77, 160] on span "Reportes" at bounding box center [105, 156] width 141 height 20
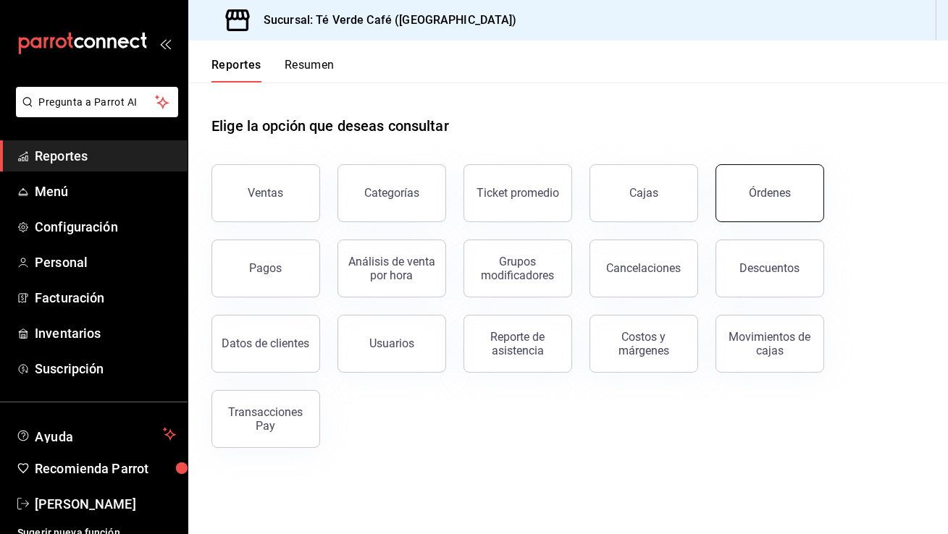
click at [758, 206] on button "Órdenes" at bounding box center [770, 193] width 109 height 58
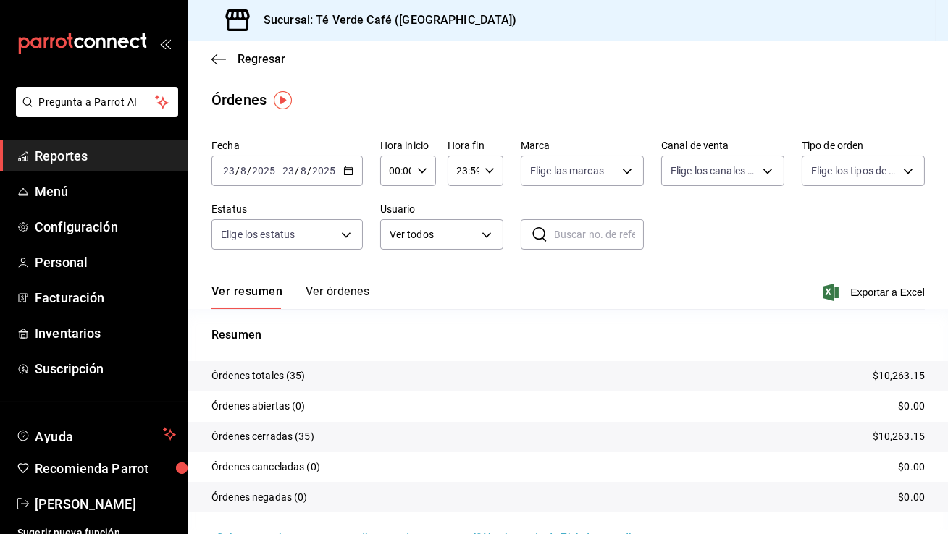
click at [80, 151] on span "Reportes" at bounding box center [105, 156] width 141 height 20
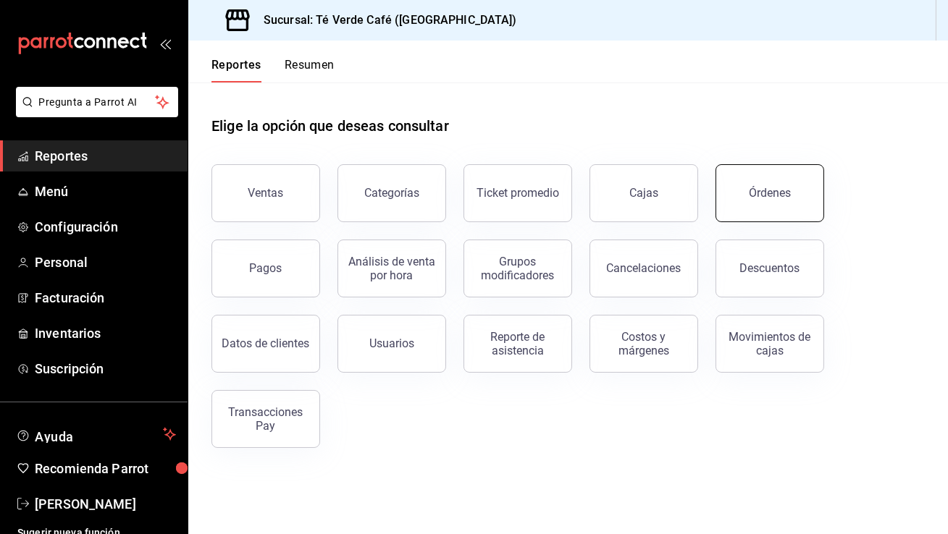
click at [779, 190] on div "Órdenes" at bounding box center [770, 193] width 42 height 14
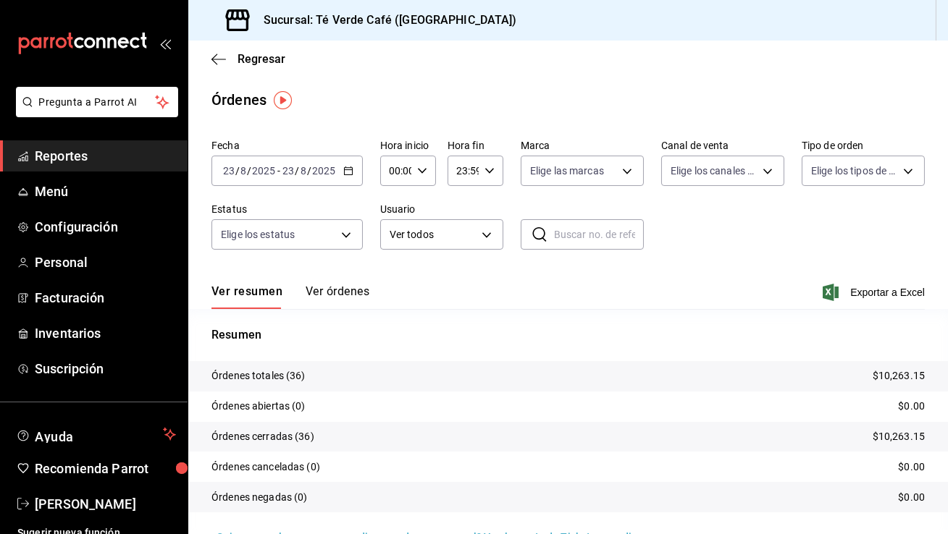
click at [53, 159] on span "Reportes" at bounding box center [105, 156] width 141 height 20
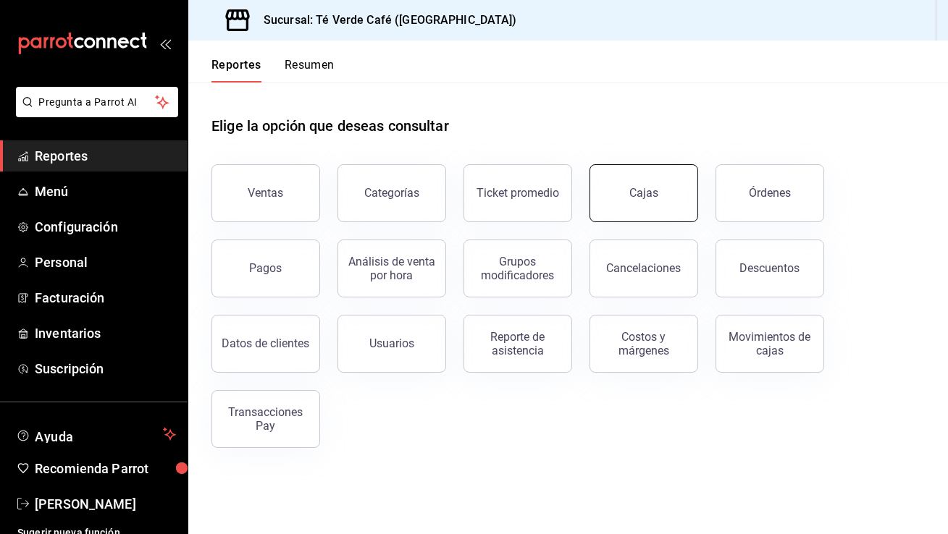
click at [617, 178] on button "Cajas" at bounding box center [644, 193] width 109 height 58
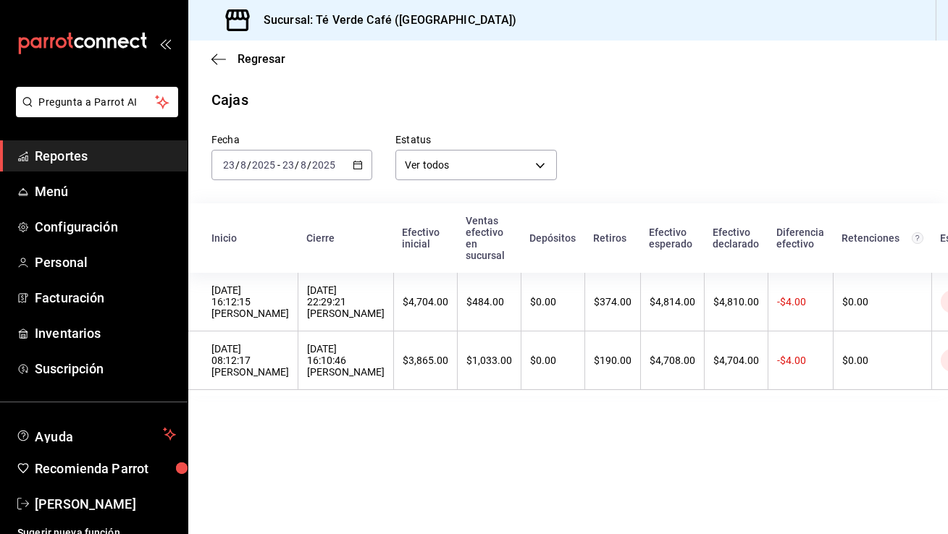
click at [65, 156] on span "Reportes" at bounding box center [105, 156] width 141 height 20
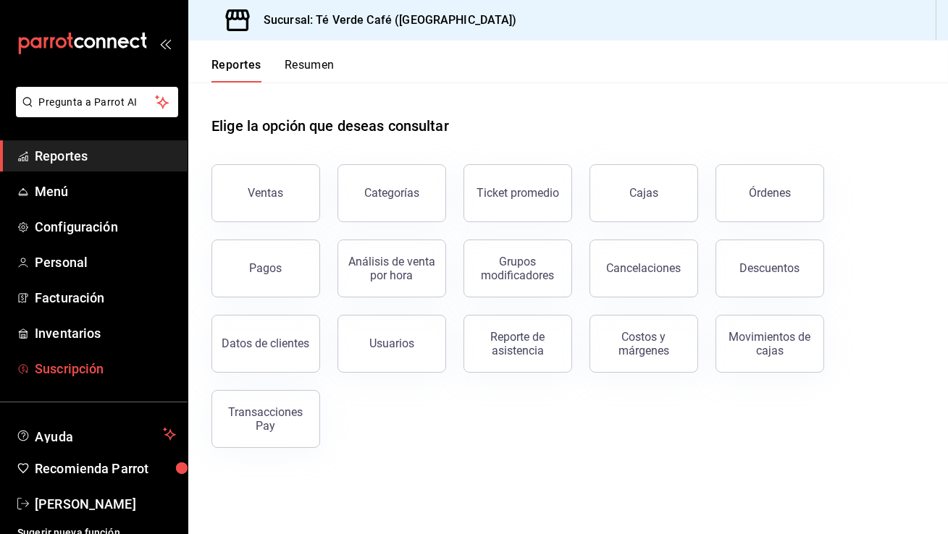
scroll to position [12, 0]
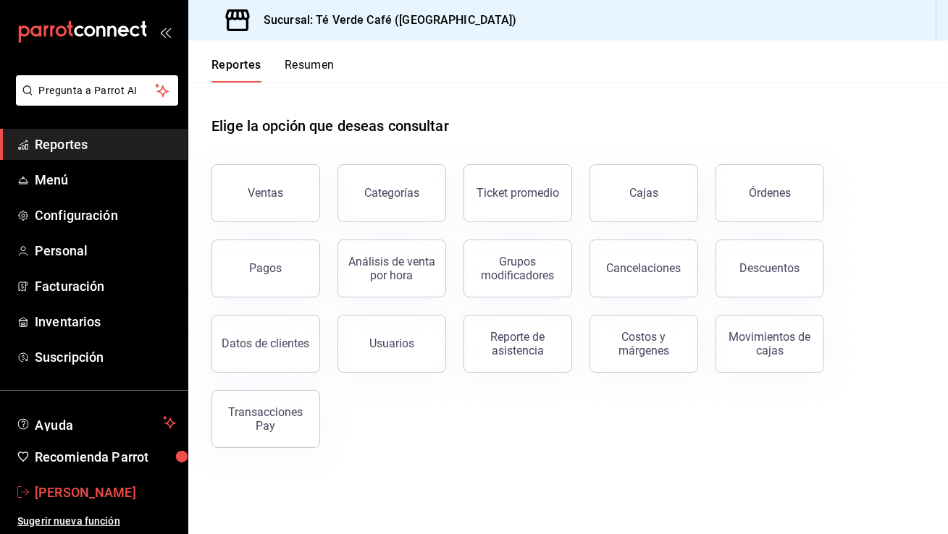
click at [89, 497] on span "[PERSON_NAME]" at bounding box center [105, 493] width 141 height 20
